Goal: Information Seeking & Learning: Learn about a topic

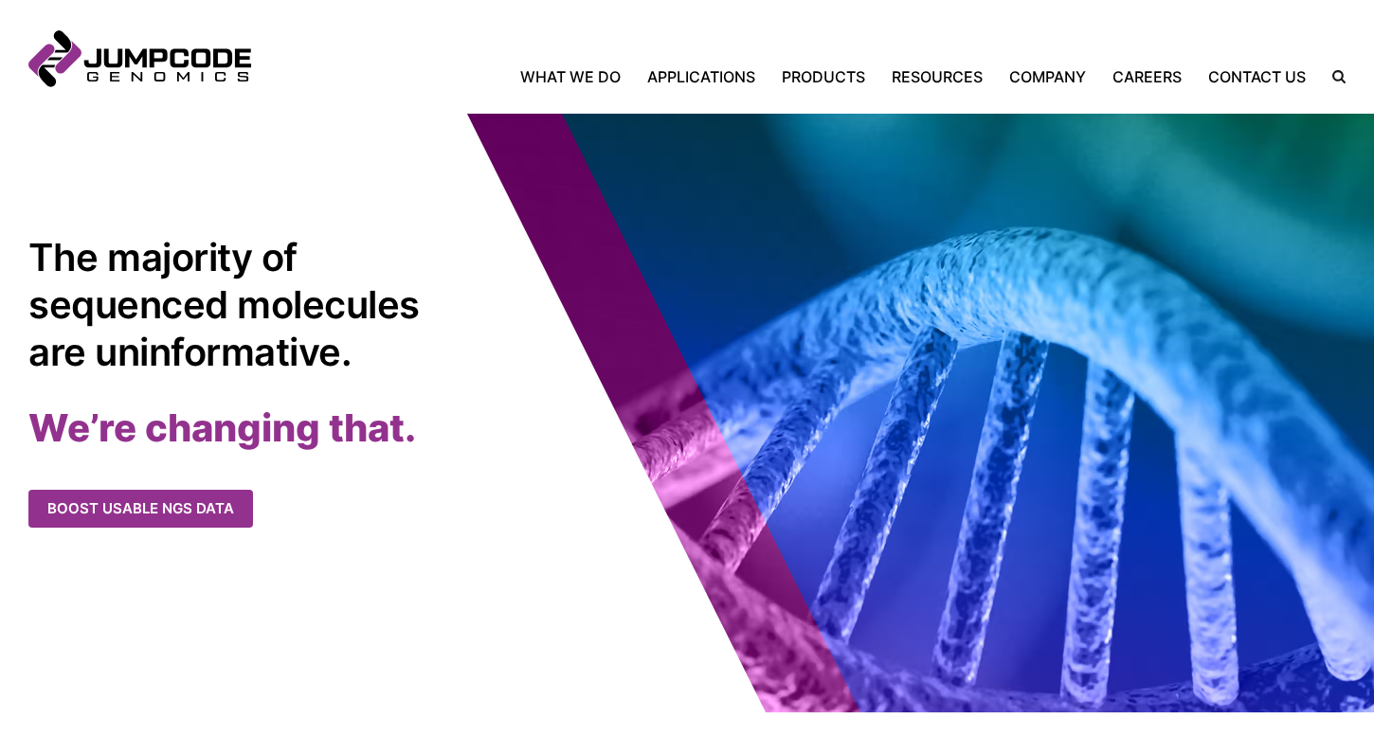
scroll to position [67, 0]
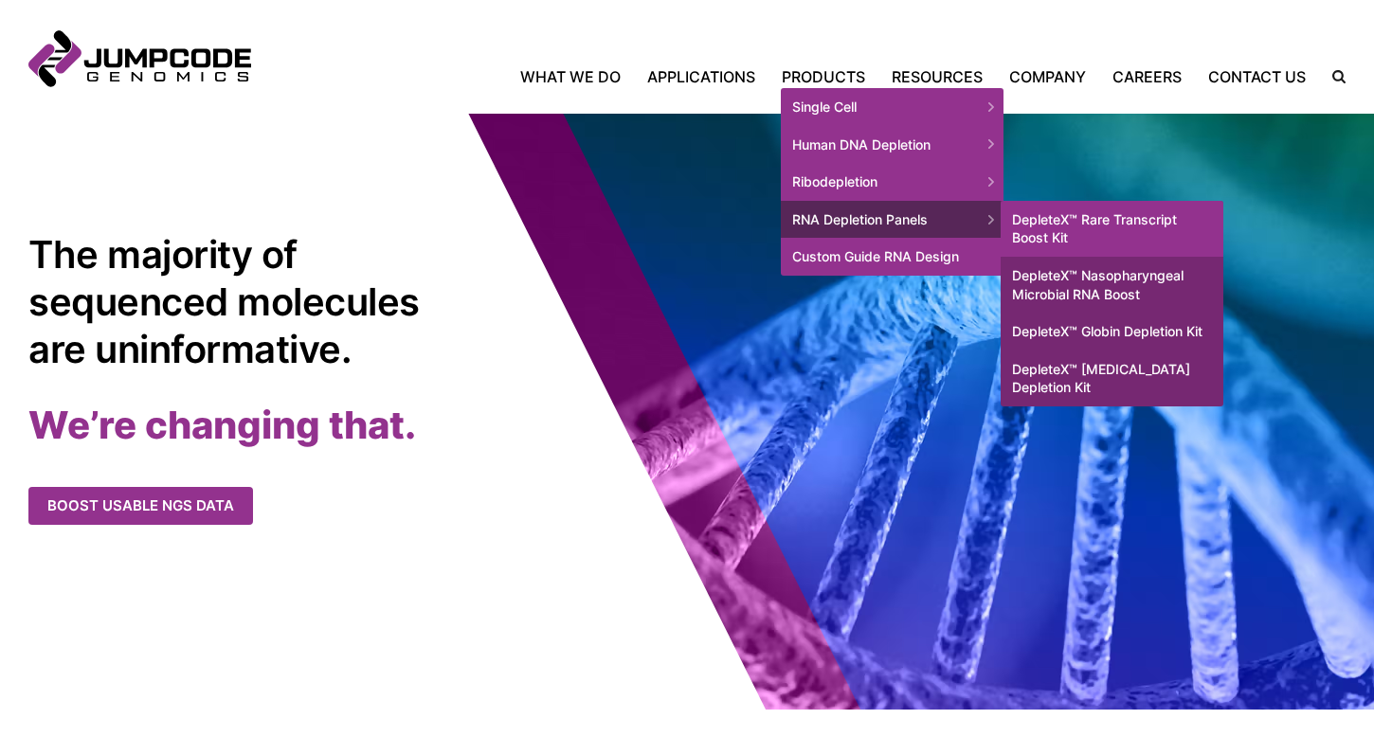
click at [1107, 224] on link "DepleteX™ Rare Transcript Boost Kit" at bounding box center [1112, 229] width 223 height 56
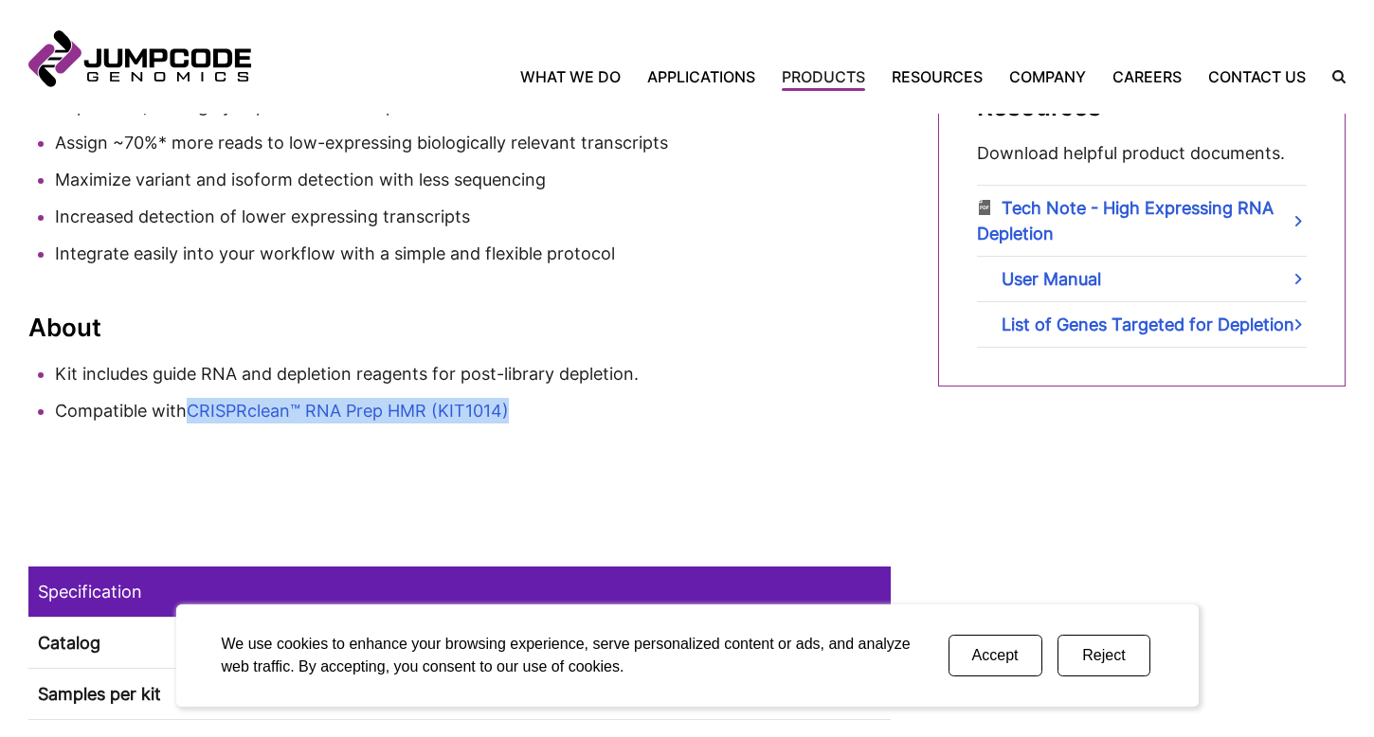
scroll to position [866, 0]
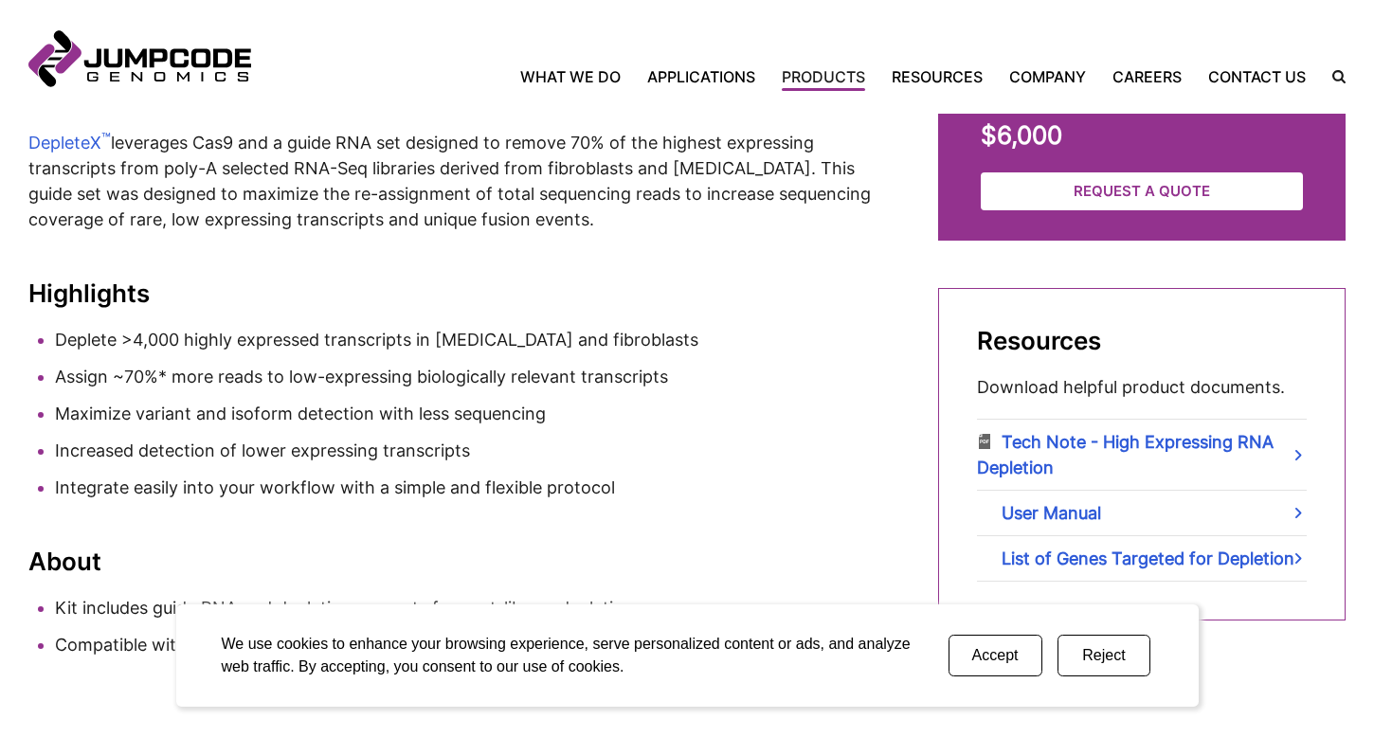
click at [990, 646] on button "Accept" at bounding box center [996, 656] width 94 height 42
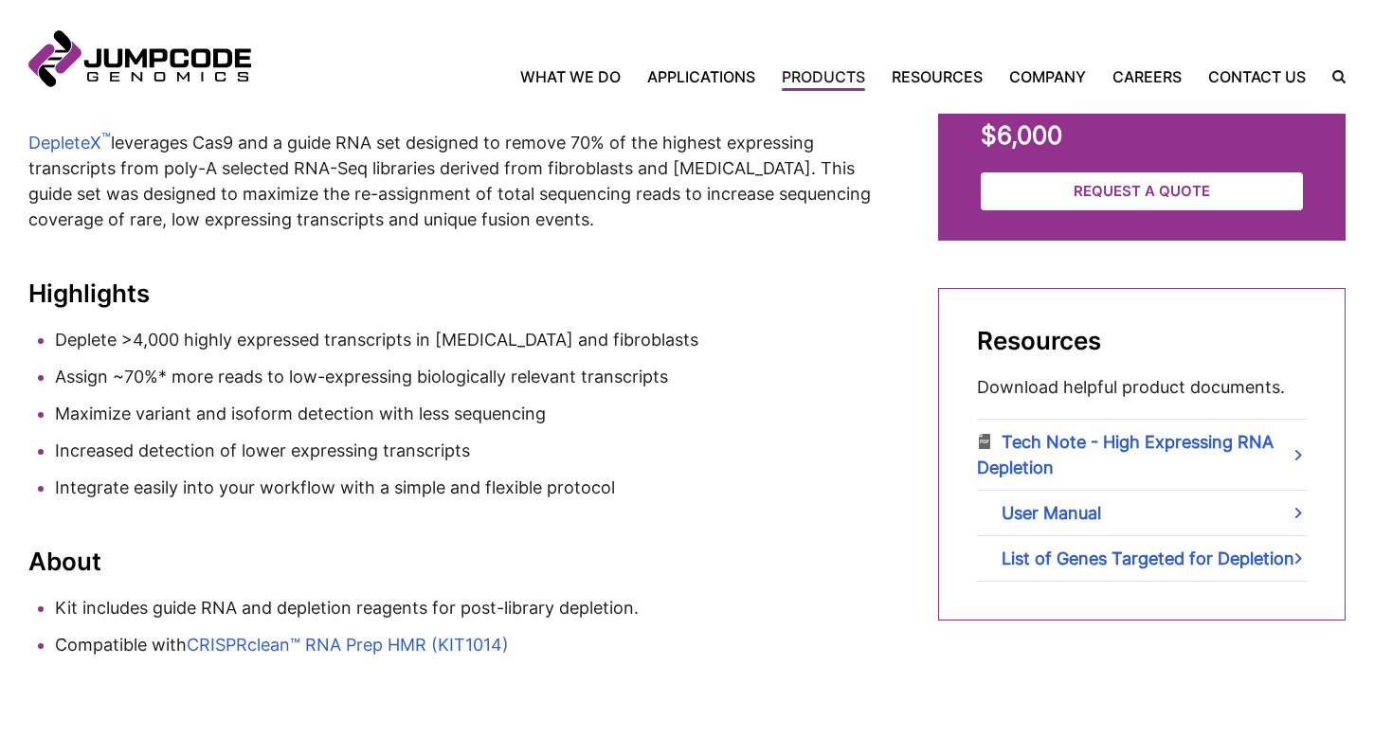
click at [711, 454] on li "Increased detection of lower expressing transcripts" at bounding box center [473, 451] width 836 height 26
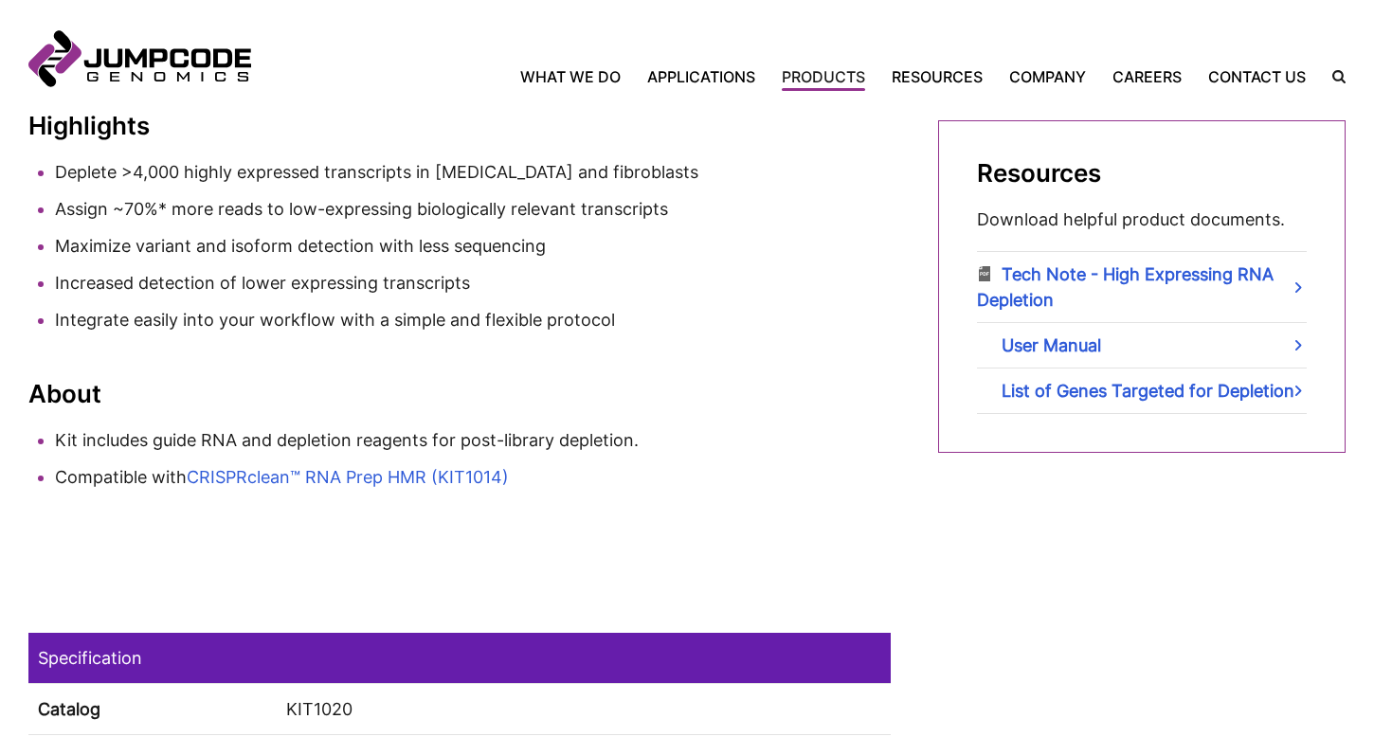
scroll to position [1037, 0]
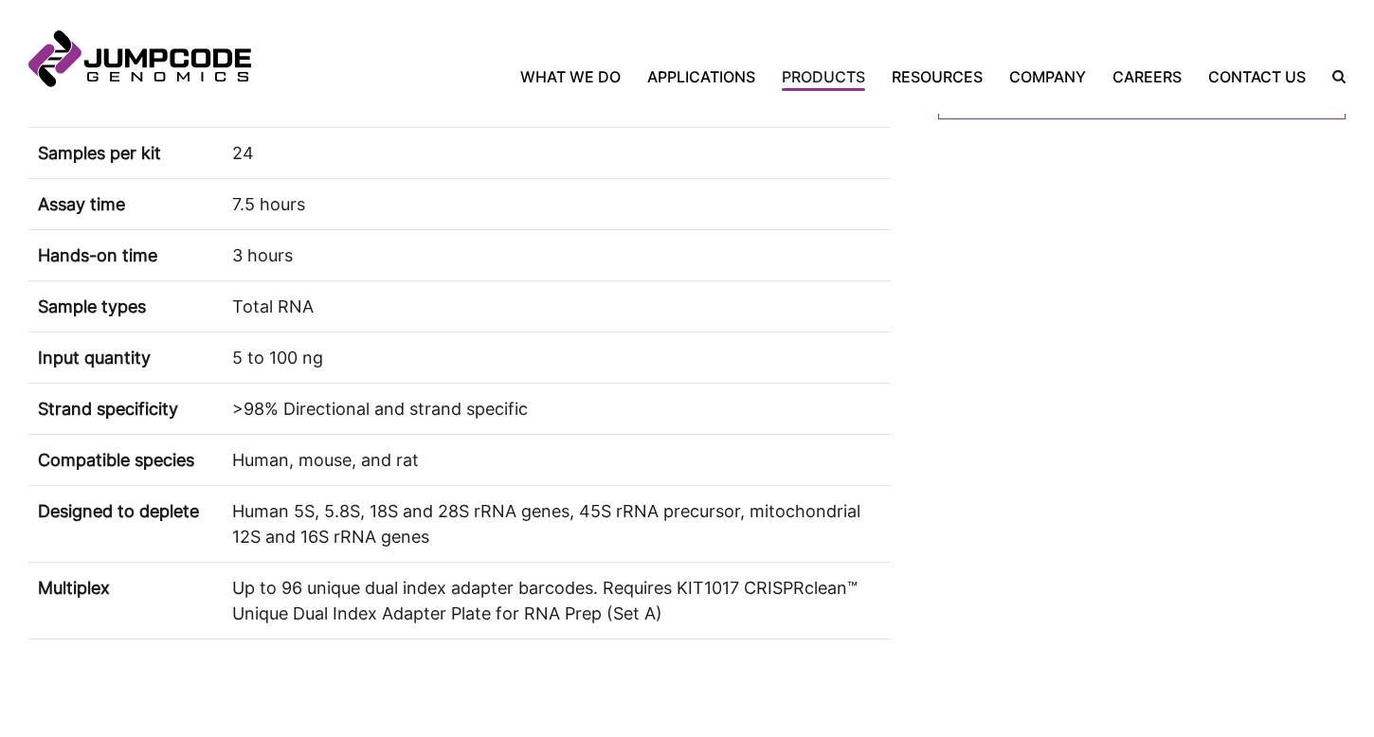
scroll to position [1316, 0]
